Goal: Information Seeking & Learning: Find contact information

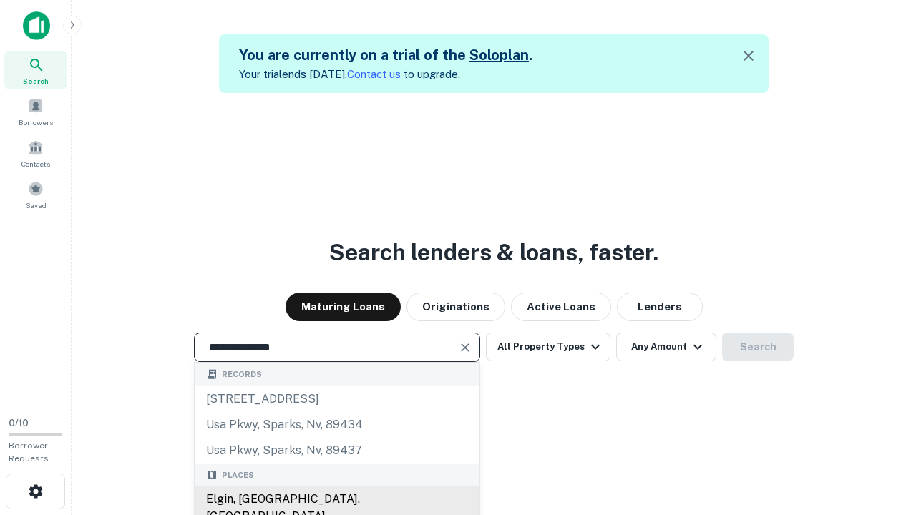
click at [336, 499] on div "Elgin, [GEOGRAPHIC_DATA], [GEOGRAPHIC_DATA]" at bounding box center [337, 507] width 285 height 43
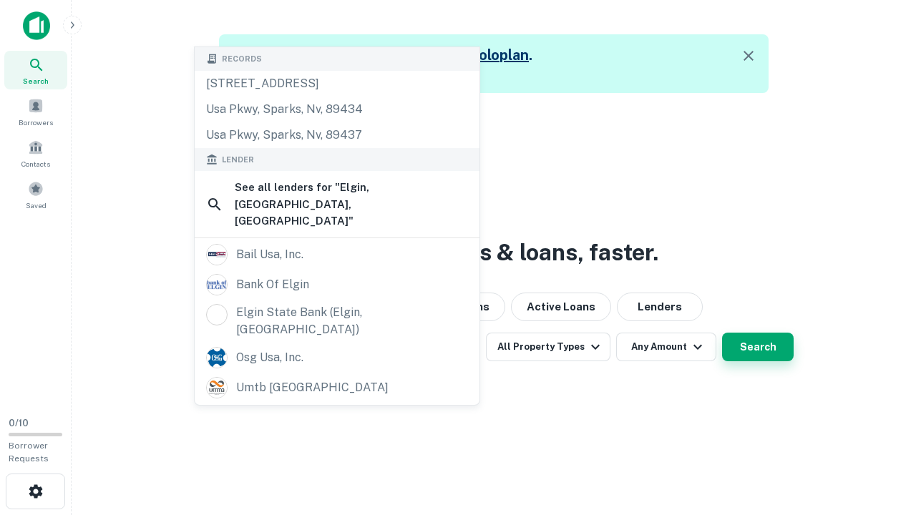
type input "**********"
click at [758, 347] on button "Search" at bounding box center [758, 347] width 72 height 29
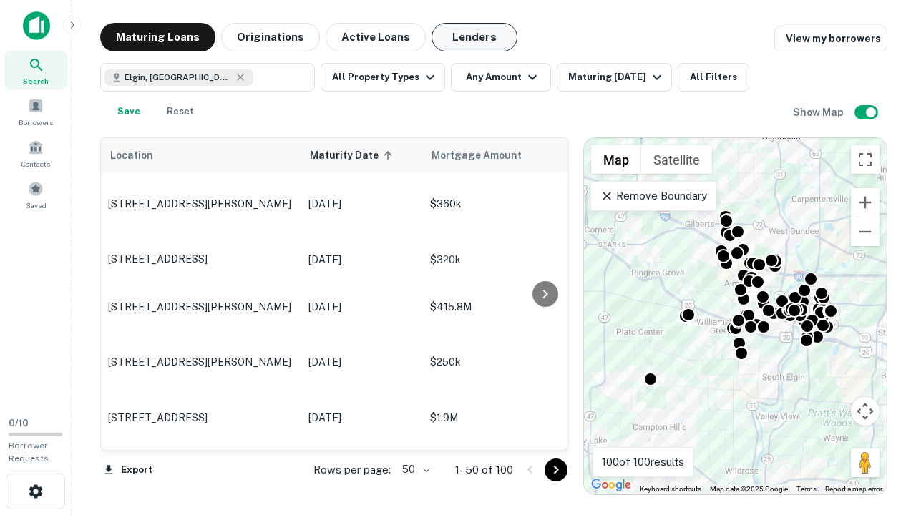
click at [474, 37] on button "Lenders" at bounding box center [474, 37] width 86 height 29
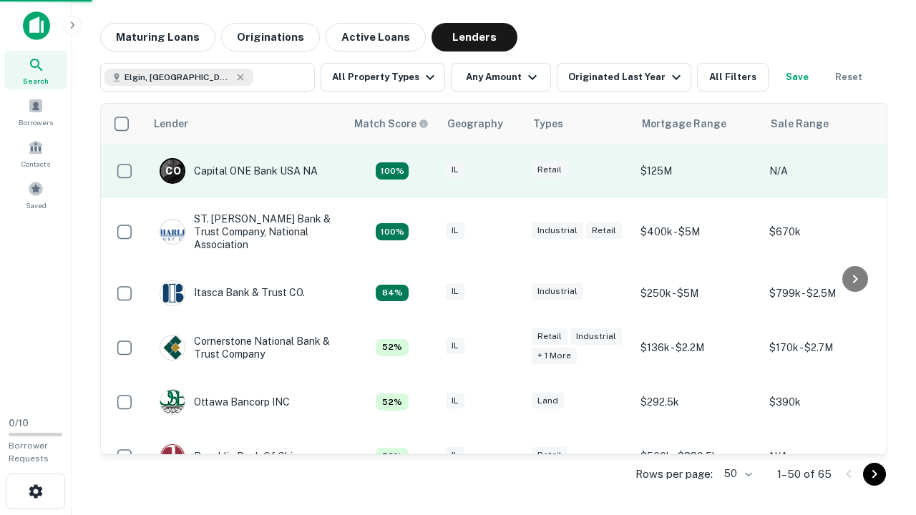
click at [508, 171] on div "IL" at bounding box center [482, 171] width 72 height 19
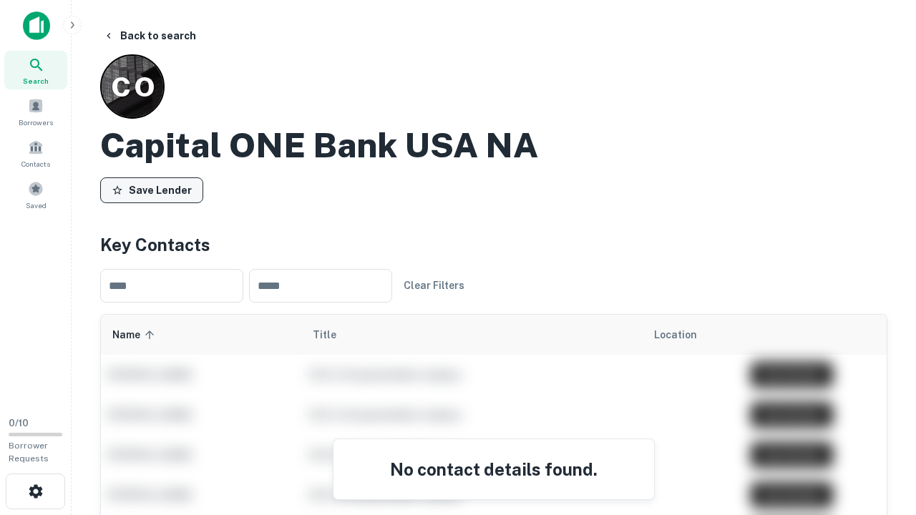
click at [152, 190] on button "Save Lender" at bounding box center [151, 190] width 103 height 26
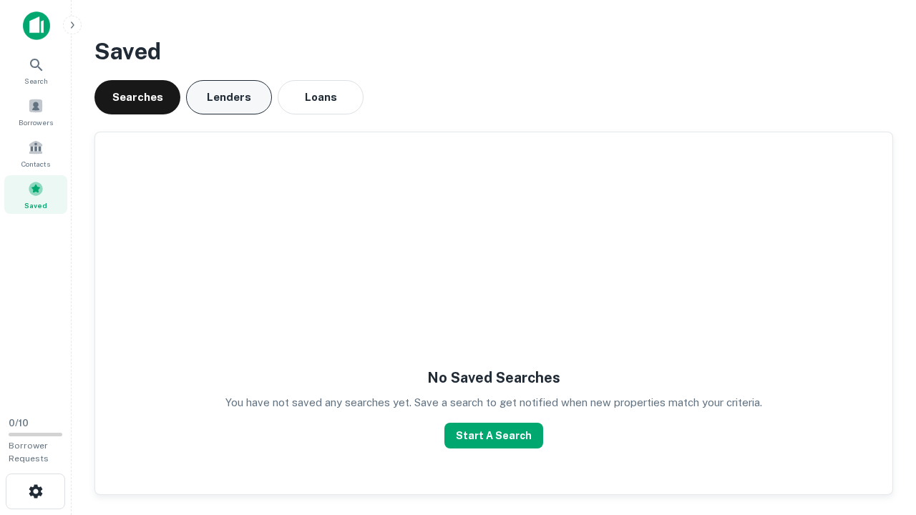
click at [229, 97] on button "Lenders" at bounding box center [229, 97] width 86 height 34
